Goal: Task Accomplishment & Management: Use online tool/utility

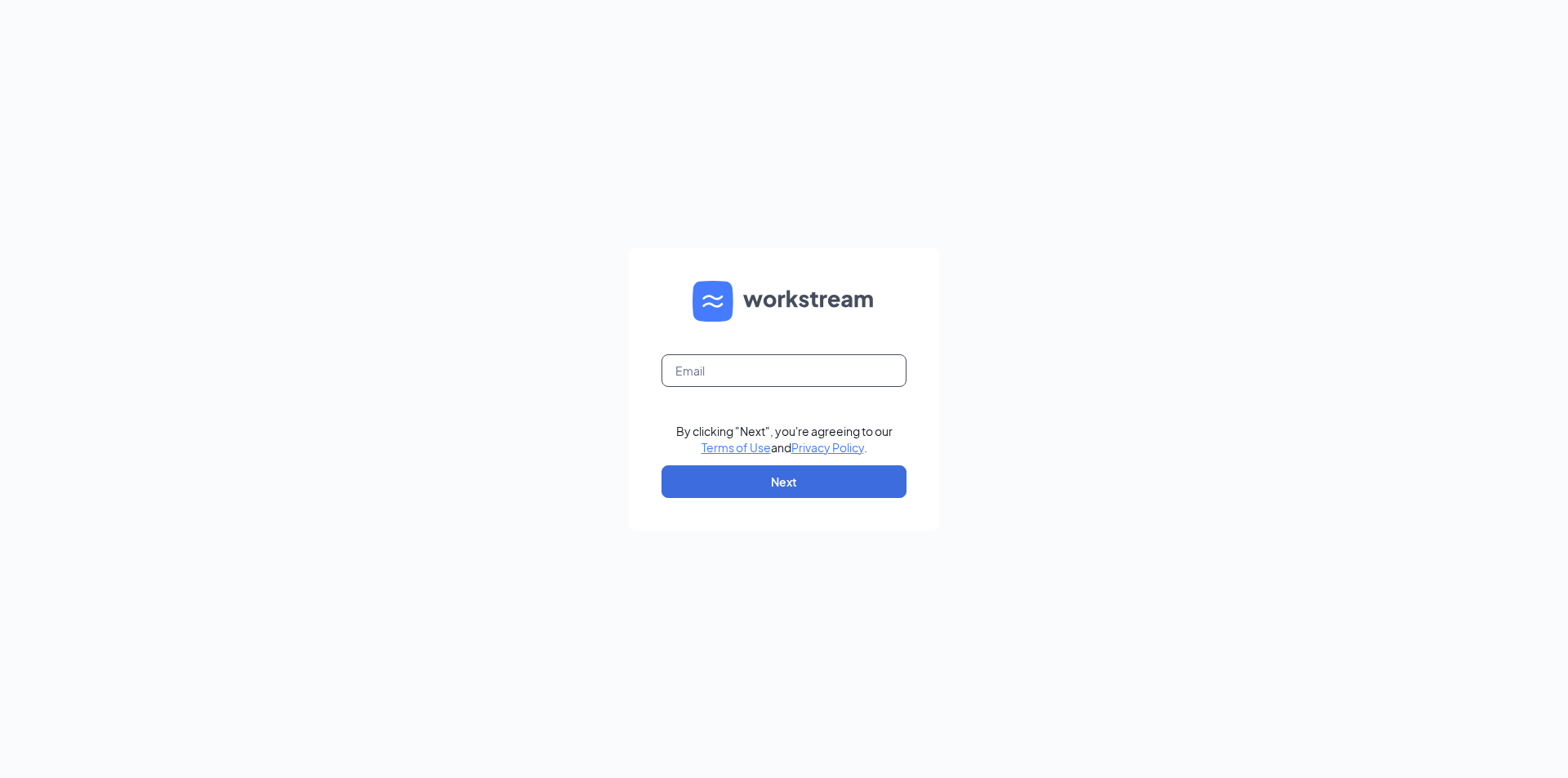
click at [705, 365] on input "text" at bounding box center [784, 370] width 245 height 32
type input "[EMAIL_ADDRESS][DOMAIN_NAME]"
click at [791, 477] on button "Next" at bounding box center [784, 481] width 245 height 32
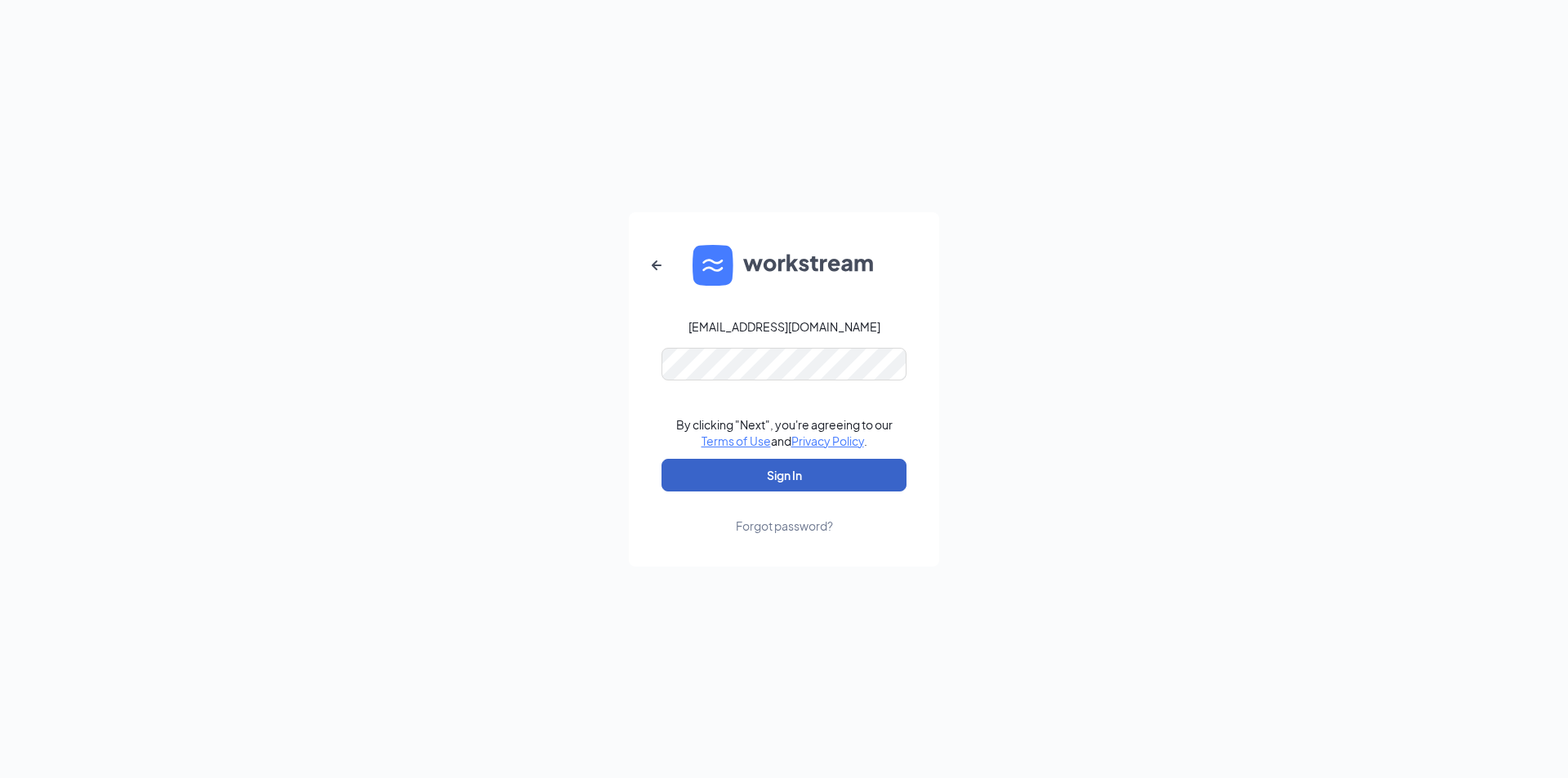
click at [801, 474] on button "Sign In" at bounding box center [784, 474] width 245 height 32
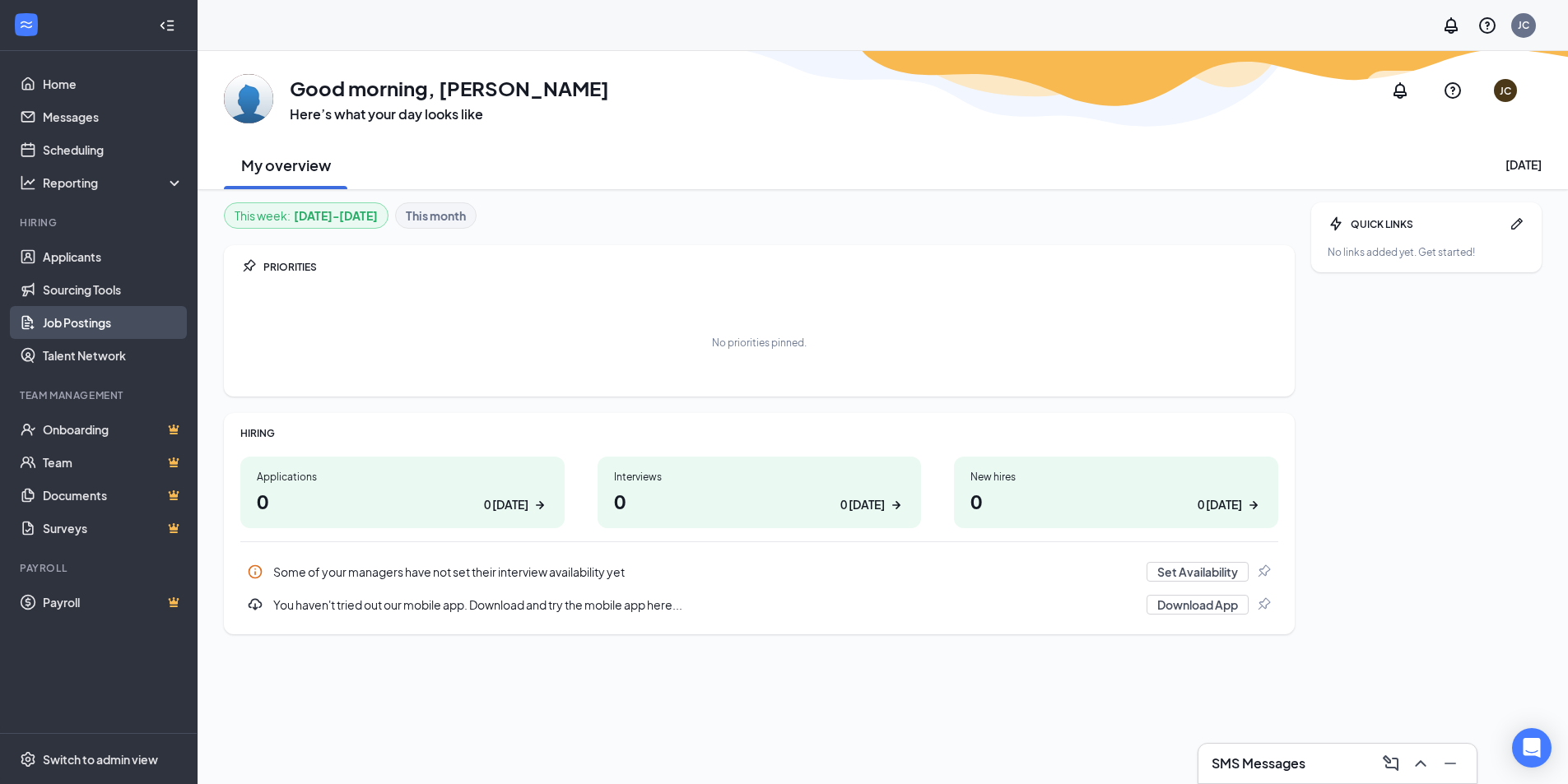
click at [66, 330] on link "Job Postings" at bounding box center [113, 322] width 141 height 33
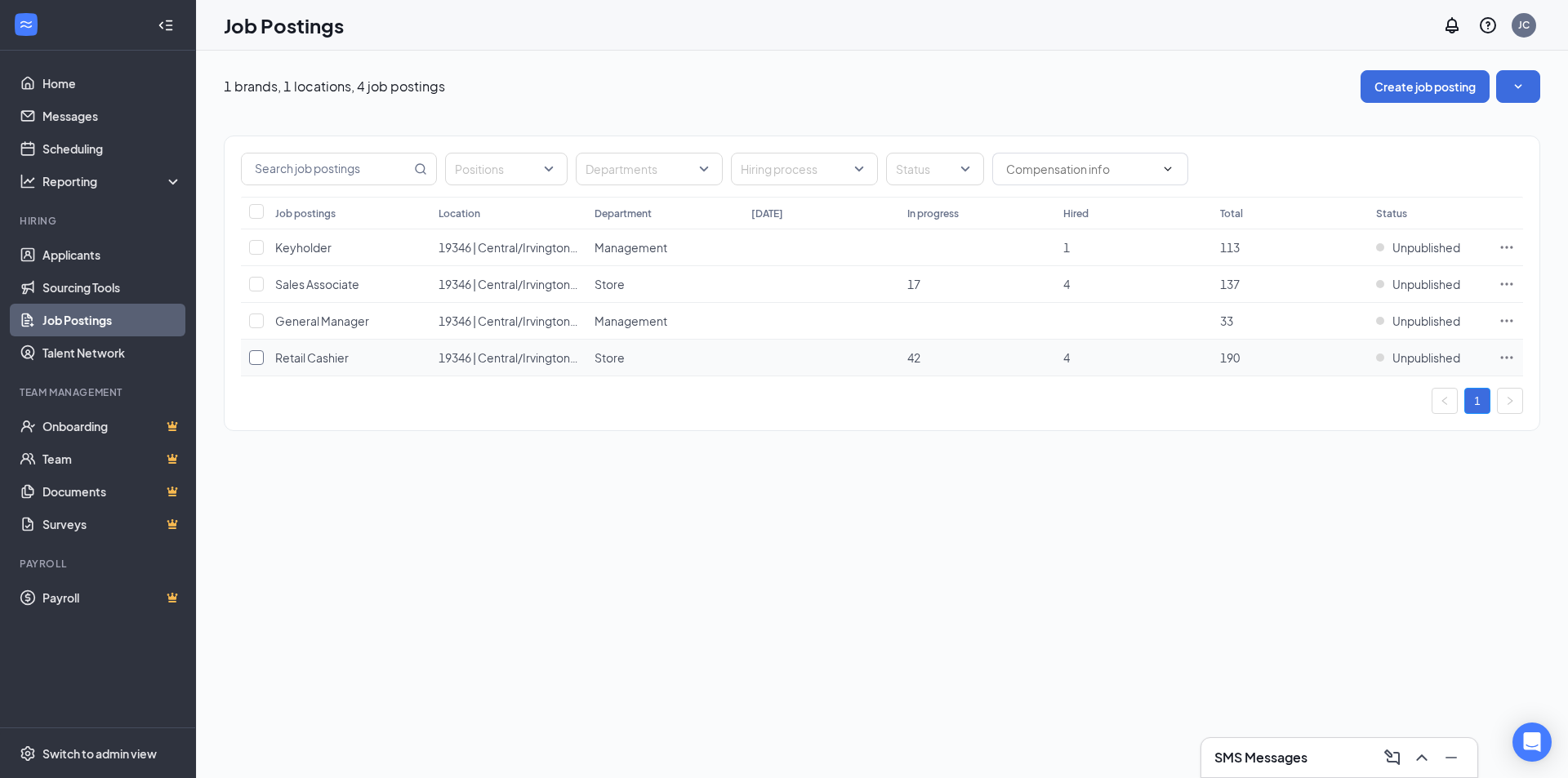
click at [255, 355] on input "checkbox" at bounding box center [256, 357] width 15 height 15
checkbox input "true"
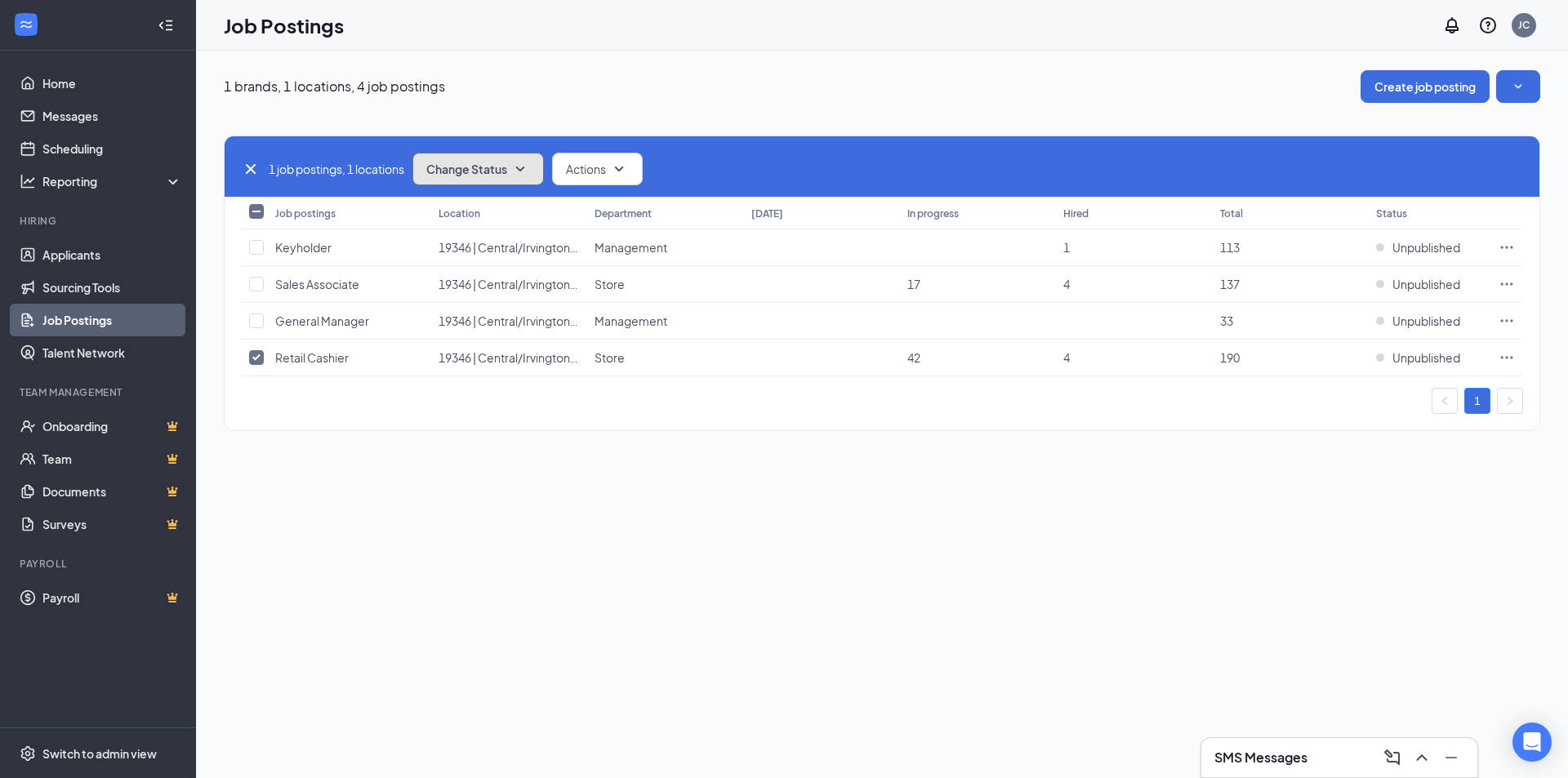
click at [527, 173] on icon "SmallChevronDown" at bounding box center [520, 168] width 19 height 19
click at [507, 210] on div "Publish" at bounding box center [514, 213] width 196 height 36
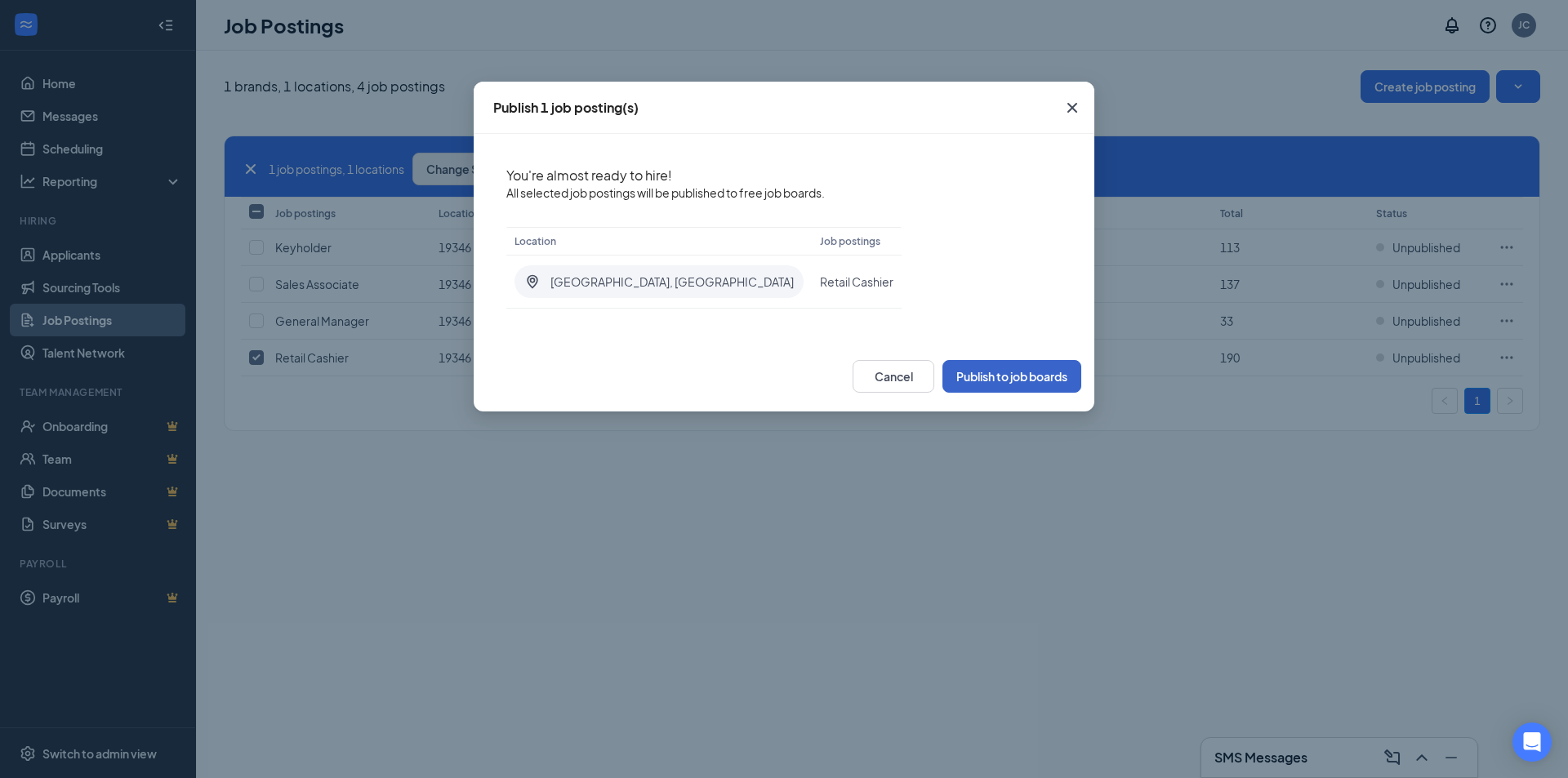
click at [1019, 383] on button "Publish to job boards" at bounding box center [1011, 376] width 139 height 32
